Goal: Information Seeking & Learning: Learn about a topic

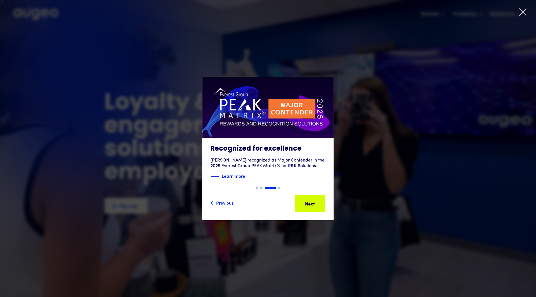
click at [525, 15] on icon at bounding box center [523, 12] width 8 height 8
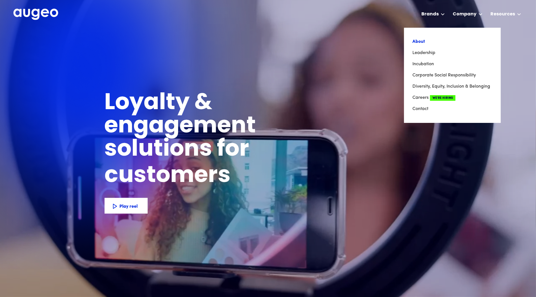
click at [419, 43] on link "About" at bounding box center [453, 41] width 80 height 11
